Goal: Find specific page/section: Find specific page/section

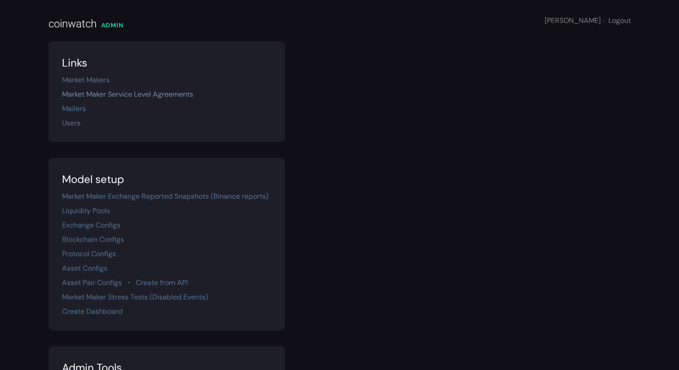
click at [94, 91] on link "Market Maker Service Level Agreements" at bounding box center [127, 93] width 131 height 9
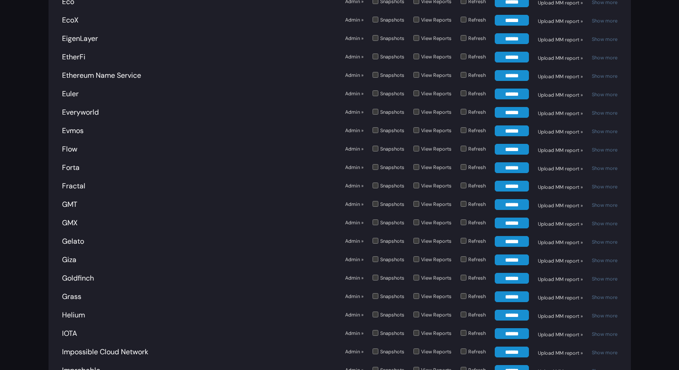
scroll to position [2006, 0]
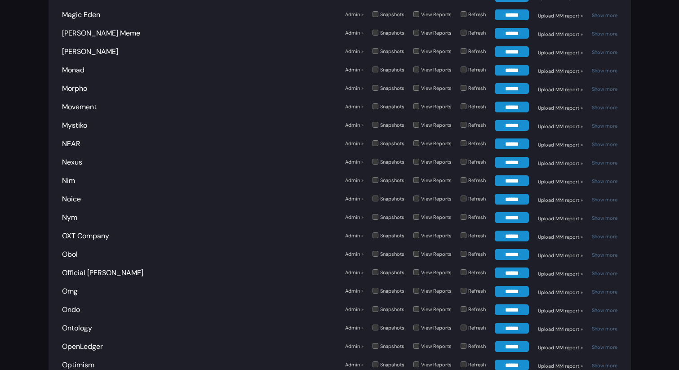
click at [352, 84] on link "Admin »" at bounding box center [354, 88] width 18 height 8
click at [607, 86] on link "Show more" at bounding box center [604, 89] width 26 height 6
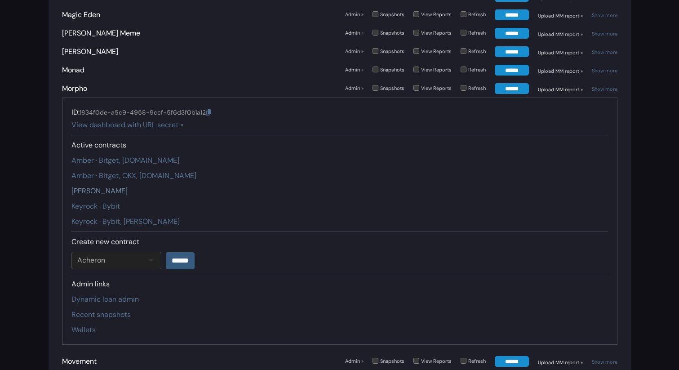
click at [106, 186] on link "Auros · Kraken" at bounding box center [99, 190] width 56 height 9
click at [112, 216] on link "Keyrock · Bybit, Kucoin" at bounding box center [125, 220] width 108 height 9
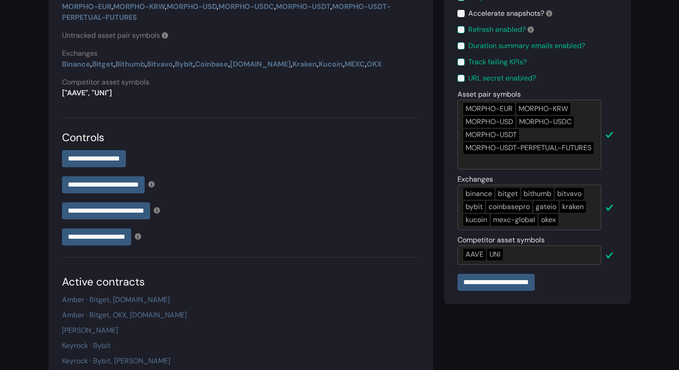
scroll to position [25, 0]
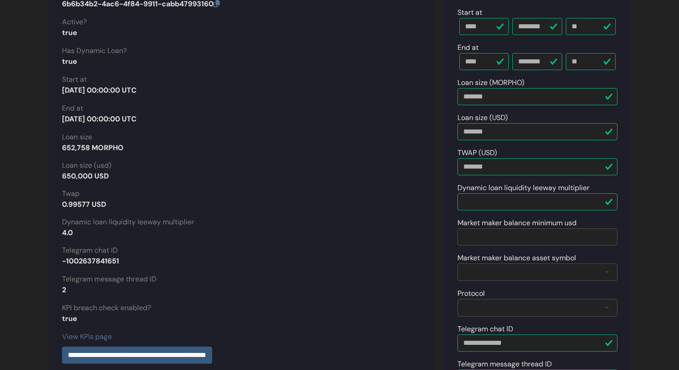
scroll to position [140, 0]
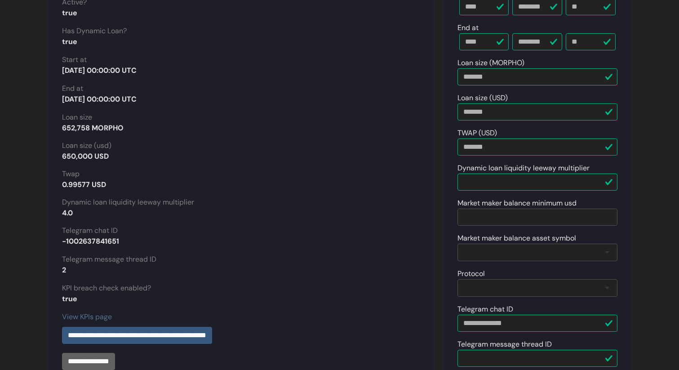
drag, startPoint x: 123, startPoint y: 131, endPoint x: 59, endPoint y: 131, distance: 63.3
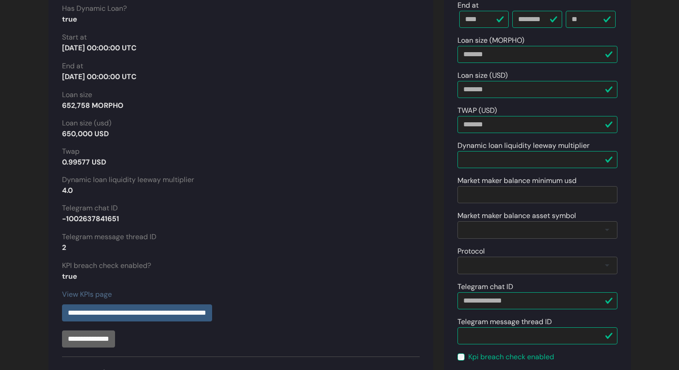
scroll to position [175, 0]
